Goal: Task Accomplishment & Management: Manage account settings

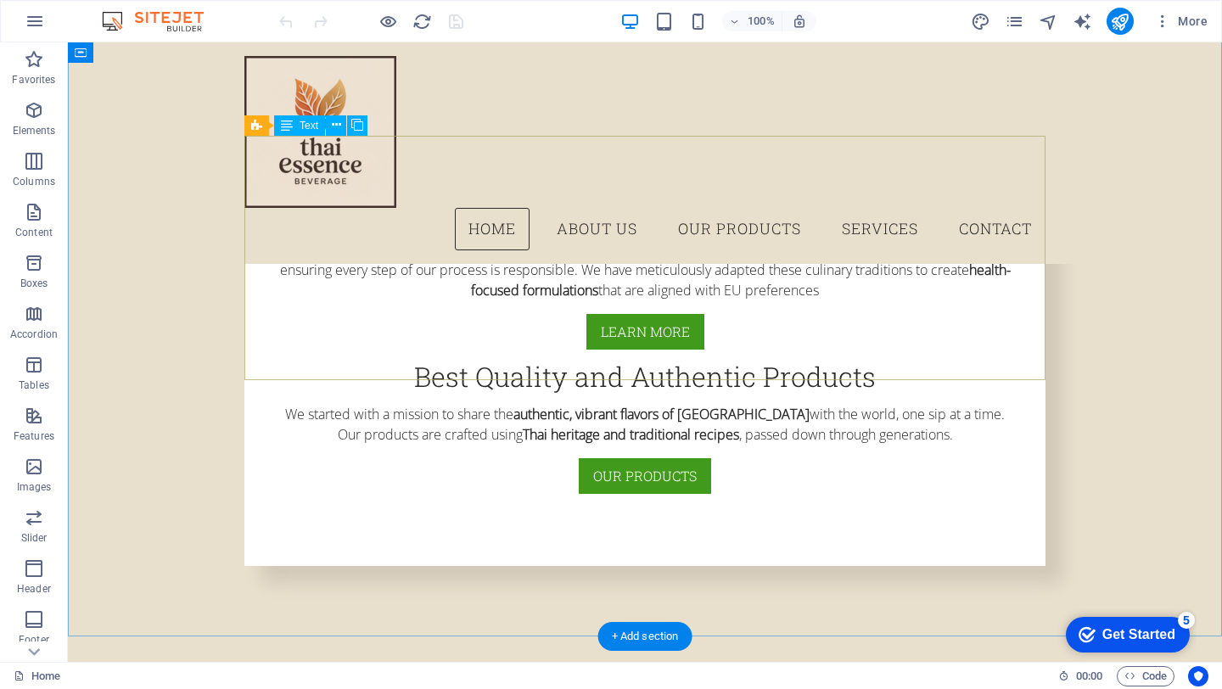
scroll to position [438, 0]
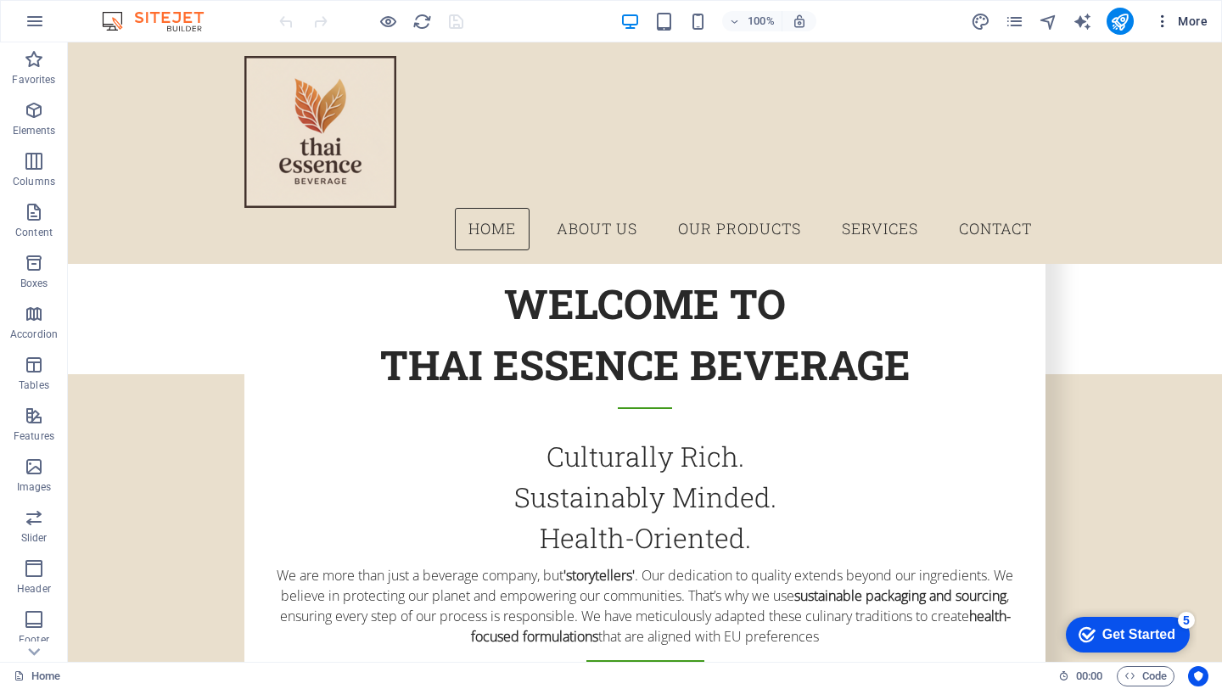
click at [1153, 19] on button "More" at bounding box center [1180, 21] width 67 height 27
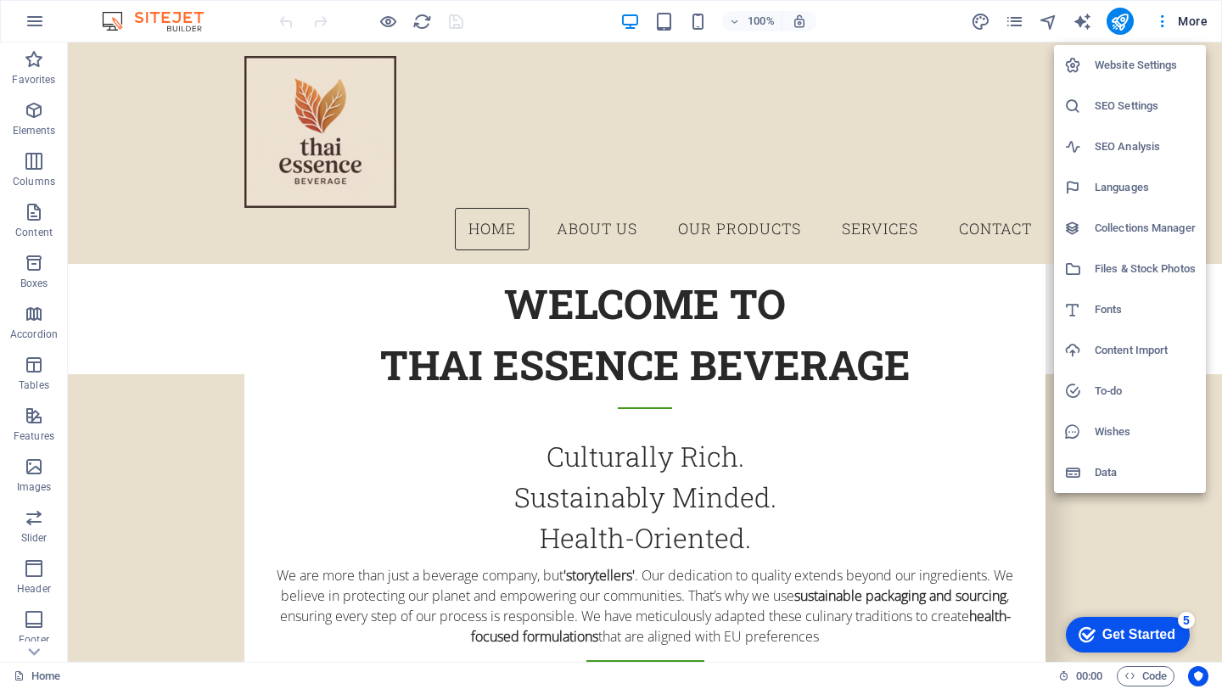
click at [1086, 20] on div at bounding box center [611, 344] width 1222 height 689
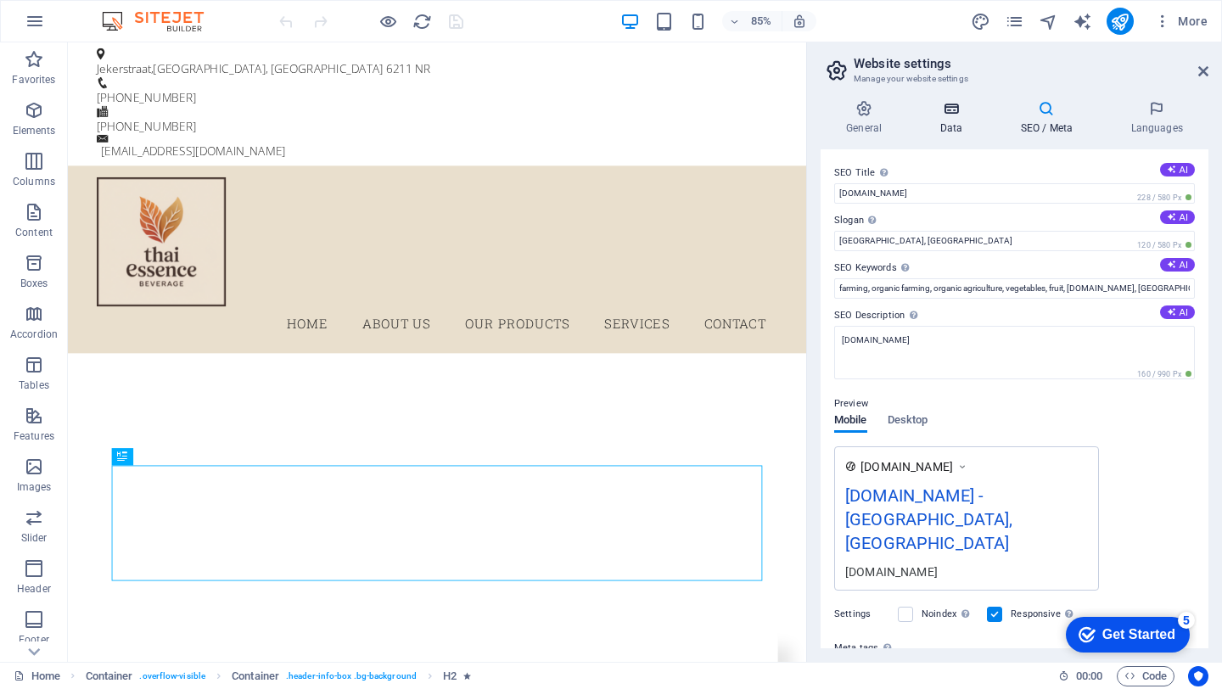
click at [945, 115] on icon at bounding box center [951, 108] width 74 height 17
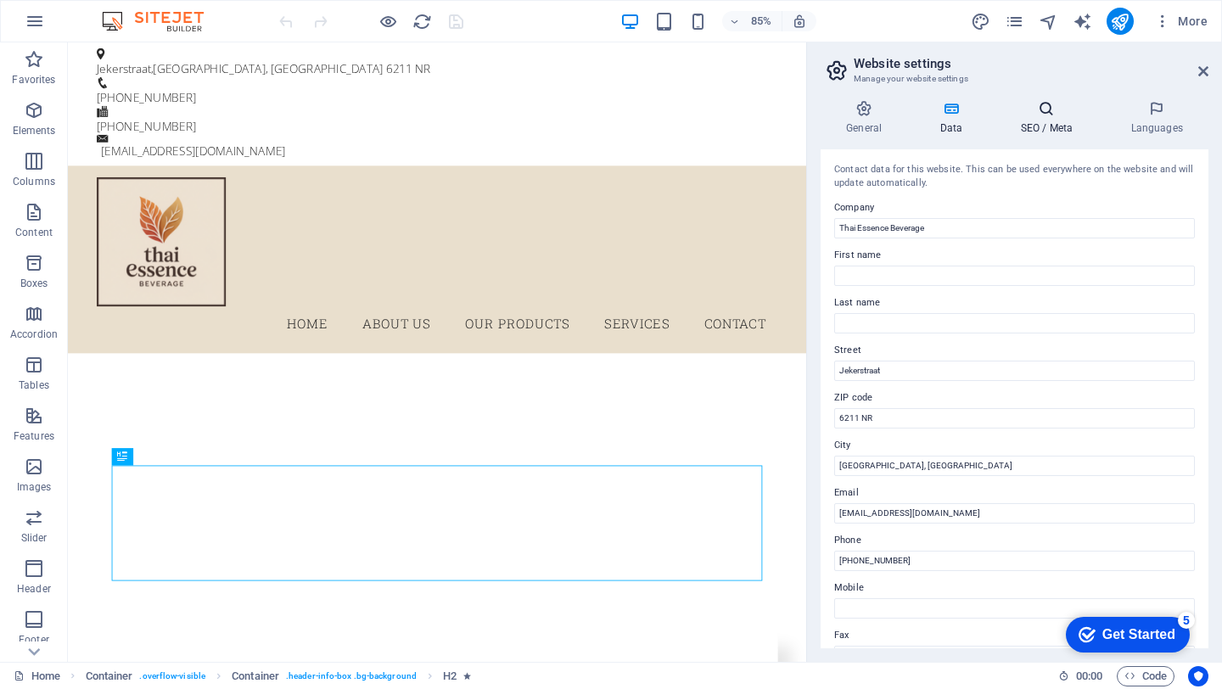
click at [1054, 104] on icon at bounding box center [1047, 108] width 104 height 17
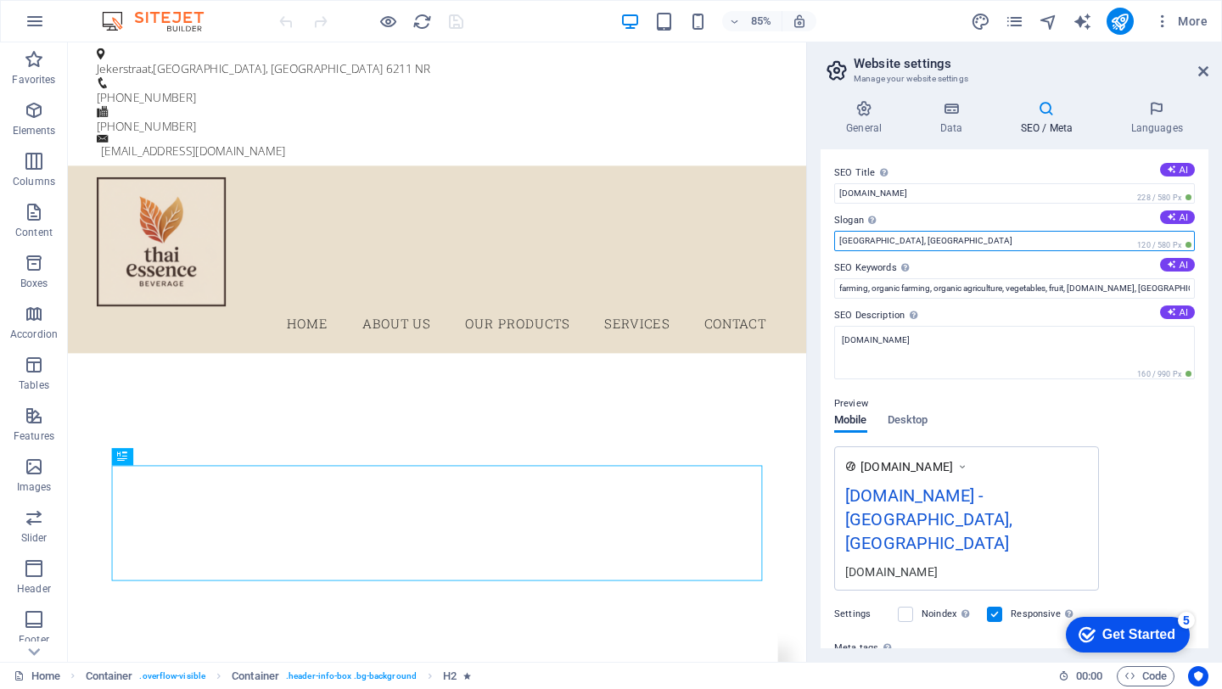
click at [911, 238] on input "[GEOGRAPHIC_DATA], [GEOGRAPHIC_DATA]" at bounding box center [1014, 241] width 361 height 20
drag, startPoint x: 911, startPoint y: 238, endPoint x: 833, endPoint y: 239, distance: 77.2
click at [834, 239] on input "[GEOGRAPHIC_DATA], [GEOGRAPHIC_DATA]" at bounding box center [1014, 241] width 361 height 20
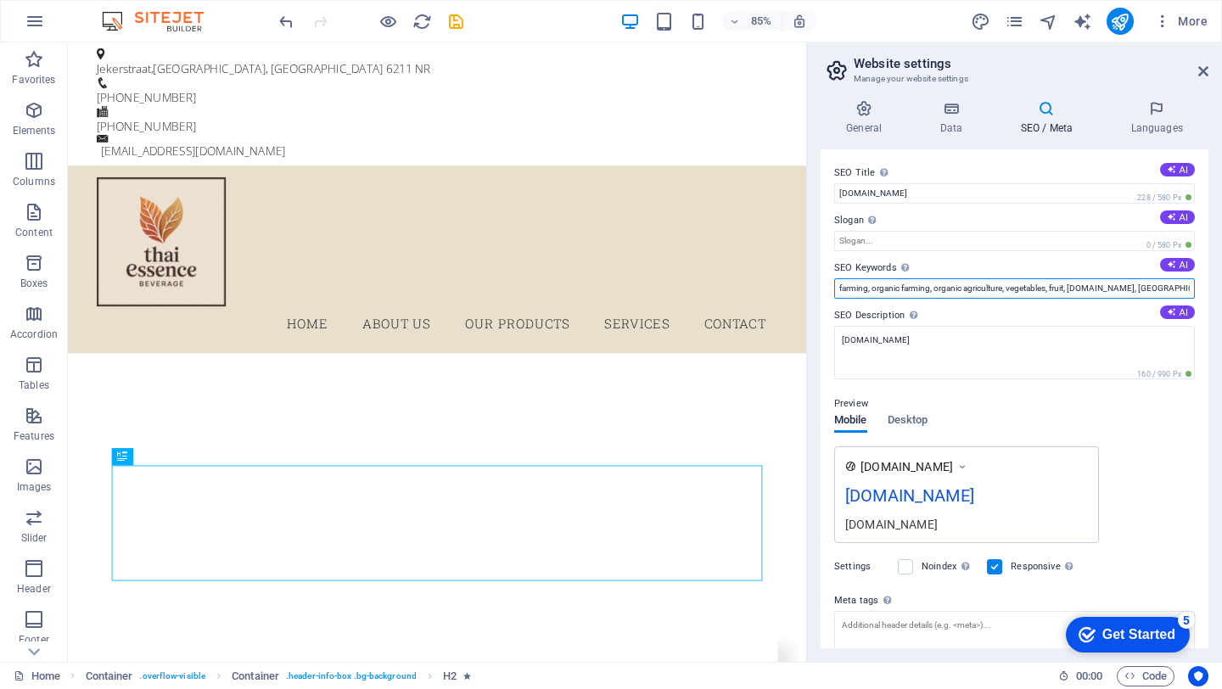
scroll to position [0, 36]
drag, startPoint x: 884, startPoint y: 287, endPoint x: 1221, endPoint y: 287, distance: 336.9
click at [0, 0] on div "General Data SEO / Meta Languages Website name [DOMAIN_NAME] Logo Drag files he…" at bounding box center [0, 0] width 0 height 0
click at [1183, 289] on input "farming, organic farming, organic agriculture, vegetables, fruit, [DOMAIN_NAME]…" at bounding box center [1014, 288] width 361 height 20
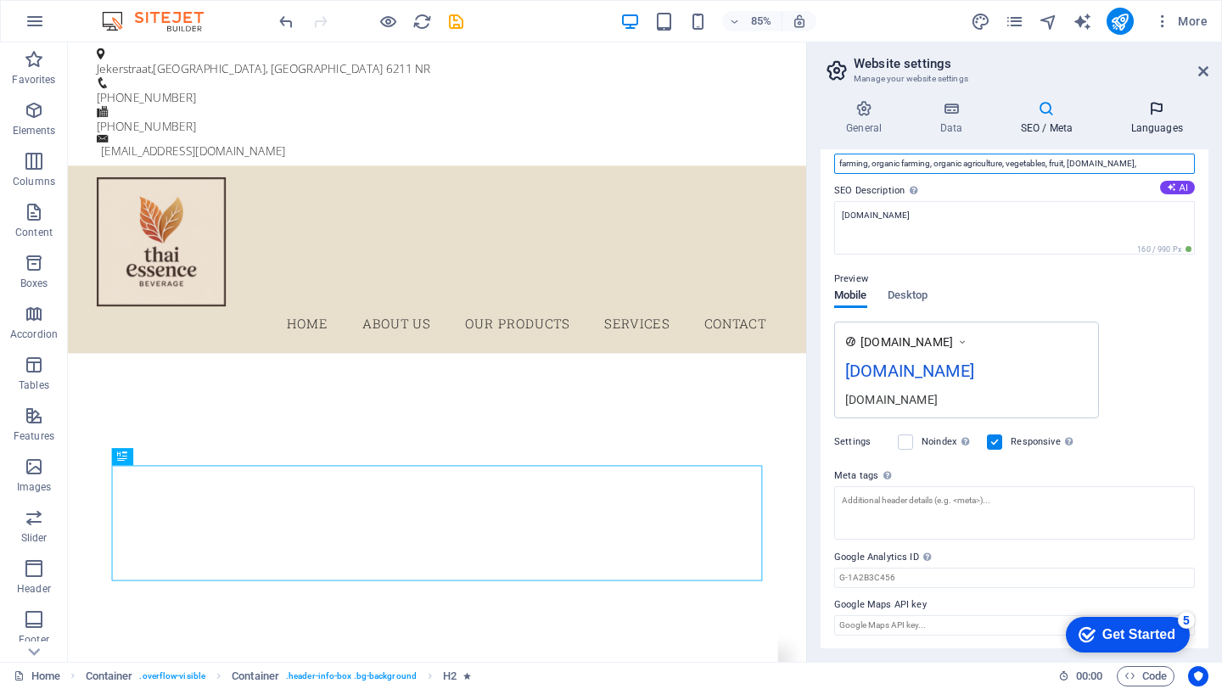
type input "farming, organic farming, organic agriculture, vegetables, fruit, [DOMAIN_NAME],"
click at [1169, 127] on h4 "Languages" at bounding box center [1157, 118] width 104 height 36
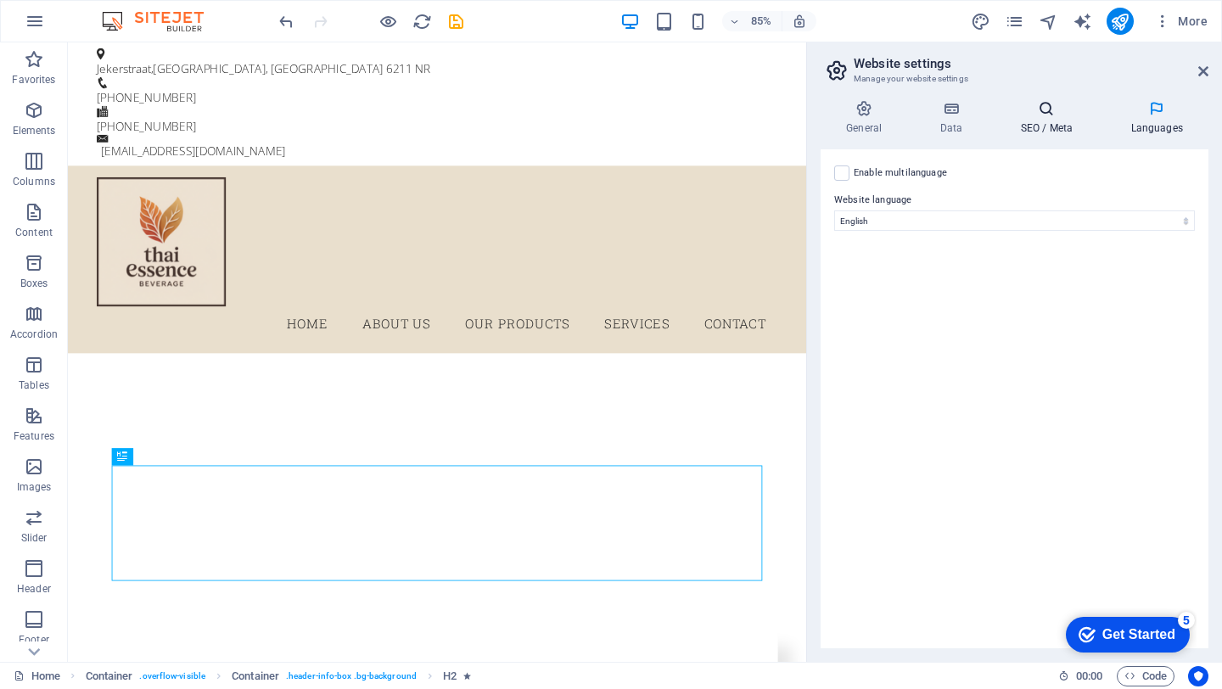
click at [1048, 116] on icon at bounding box center [1047, 108] width 104 height 17
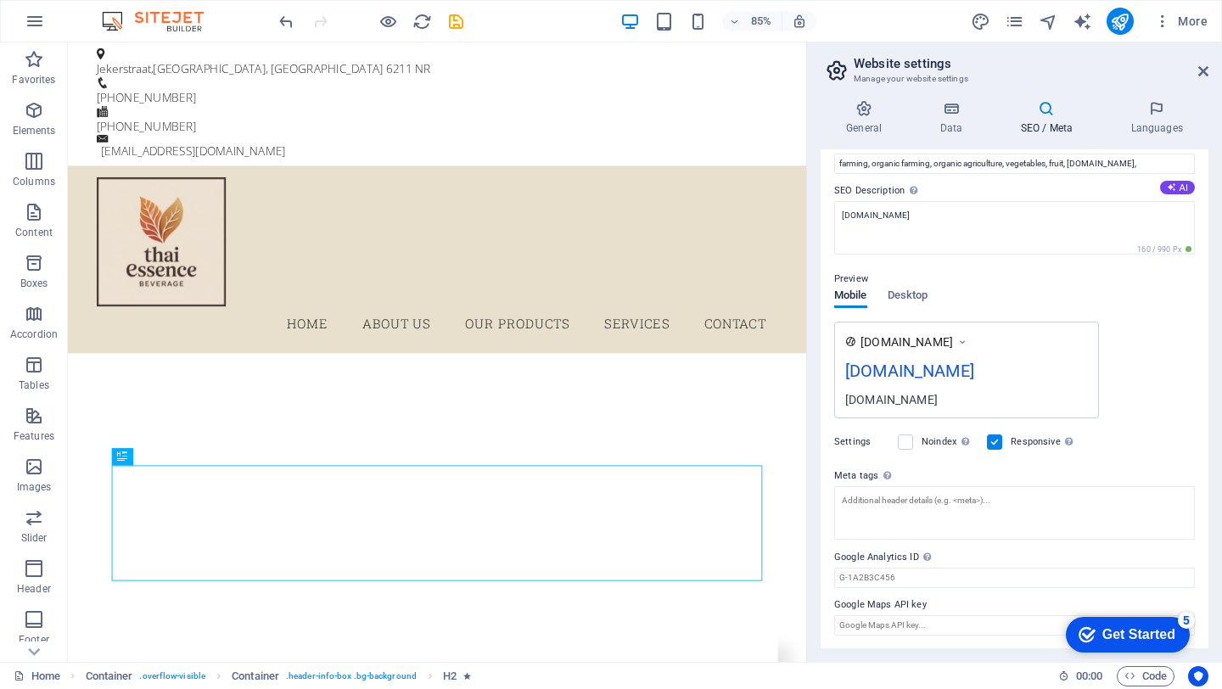
scroll to position [0, 0]
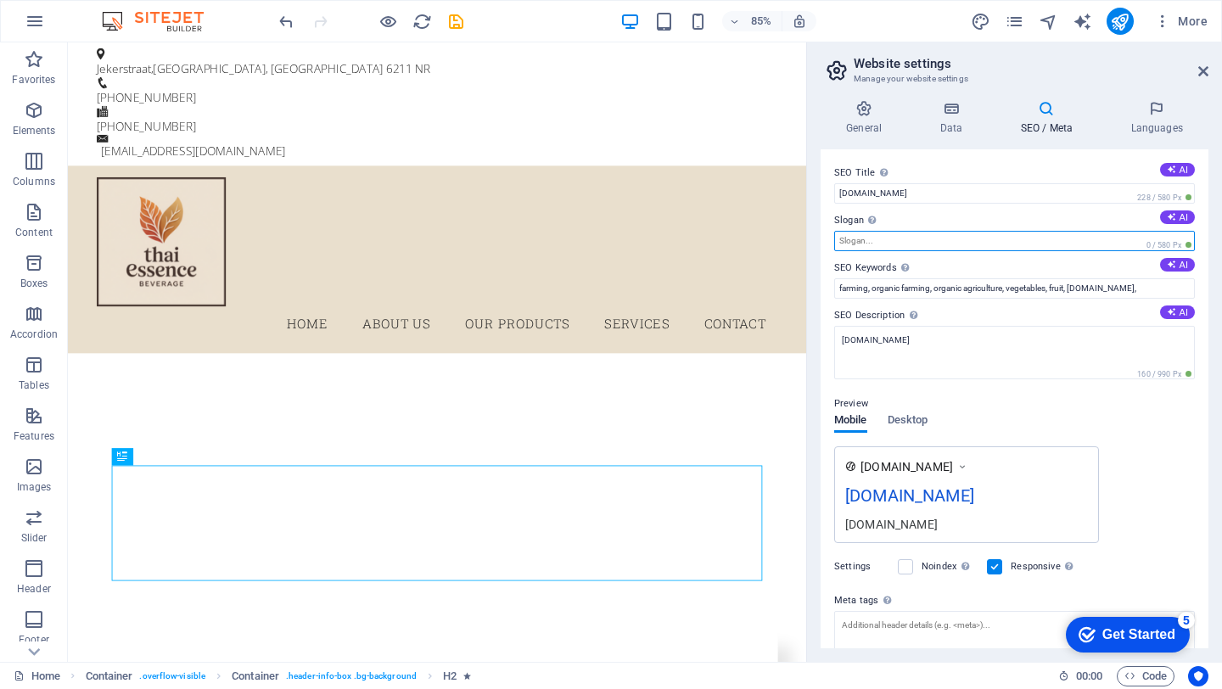
click at [916, 232] on input "Slogan The slogan of your website. AI" at bounding box center [1014, 241] width 361 height 20
click at [1144, 482] on div "[DOMAIN_NAME] [DOMAIN_NAME] [DOMAIN_NAME]" at bounding box center [1014, 494] width 361 height 97
click at [868, 241] on input "Slogan The slogan of your website. AI" at bounding box center [1014, 241] width 361 height 20
click at [1197, 65] on h2 "Website settings" at bounding box center [1031, 63] width 355 height 15
